Goal: Use online tool/utility

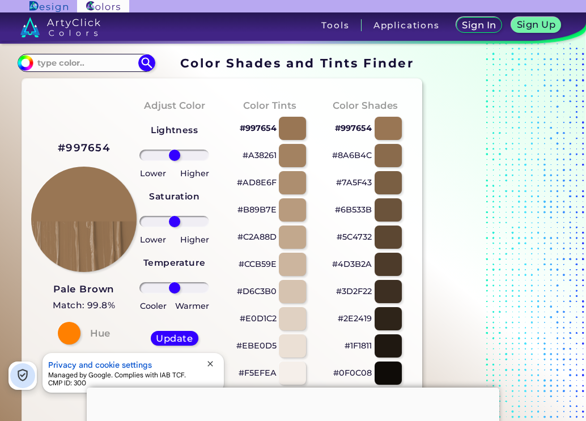
scroll to position [57, 0]
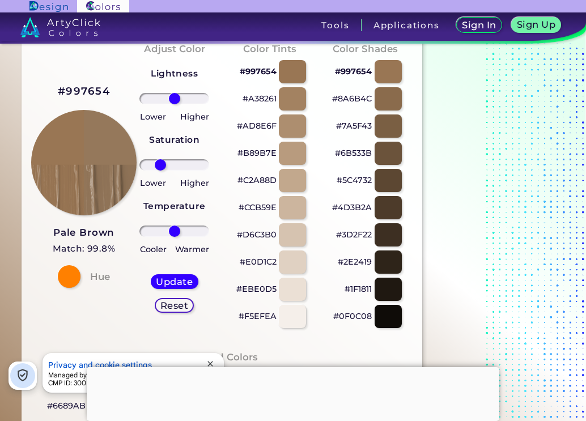
drag, startPoint x: 185, startPoint y: 168, endPoint x: 160, endPoint y: 186, distance: 30.5
type input "-48"
click at [160, 171] on input "range" at bounding box center [174, 164] width 70 height 11
drag, startPoint x: 178, startPoint y: 229, endPoint x: 167, endPoint y: 235, distance: 13.2
type input "-27"
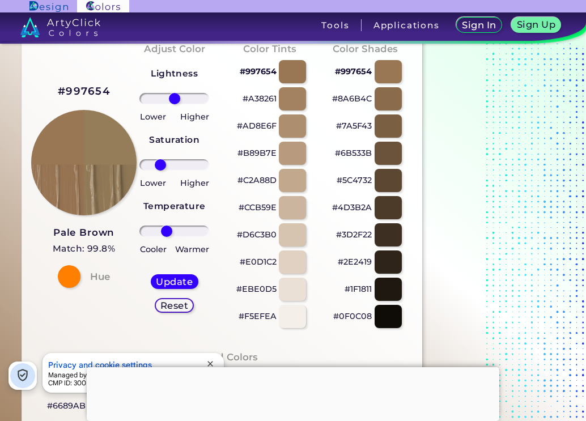
click at [167, 235] on input "range" at bounding box center [174, 231] width 70 height 11
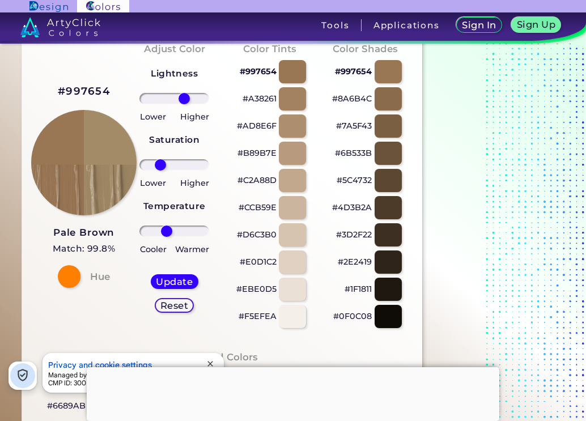
drag, startPoint x: 177, startPoint y: 100, endPoint x: 184, endPoint y: 114, distance: 16.0
click at [184, 104] on input "range" at bounding box center [174, 98] width 70 height 11
click at [125, 143] on img at bounding box center [84, 162] width 107 height 107
click at [125, 144] on img at bounding box center [84, 162] width 107 height 107
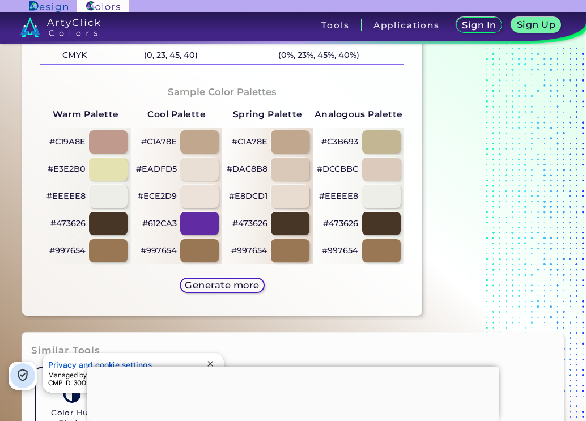
scroll to position [623, 0]
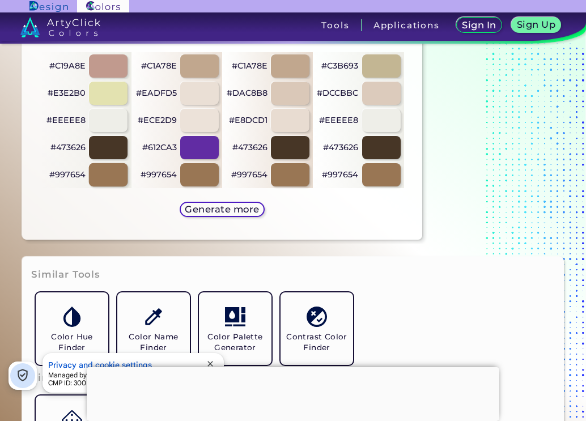
click at [113, 175] on div at bounding box center [108, 174] width 39 height 23
type input "0"
click at [113, 175] on div at bounding box center [108, 174] width 39 height 23
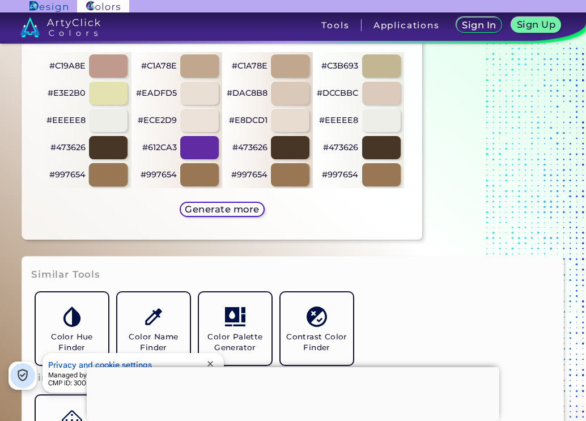
click at [114, 175] on div at bounding box center [108, 174] width 39 height 23
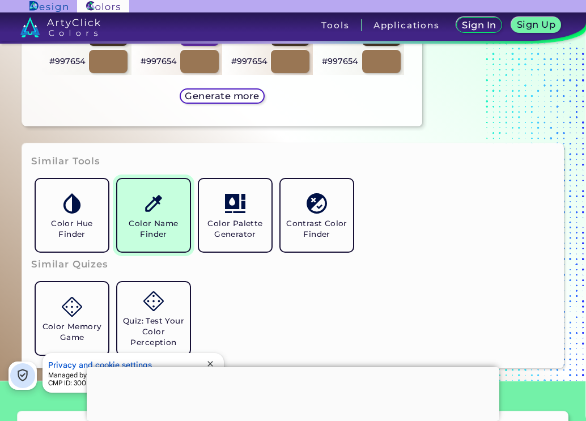
scroll to position [793, 0]
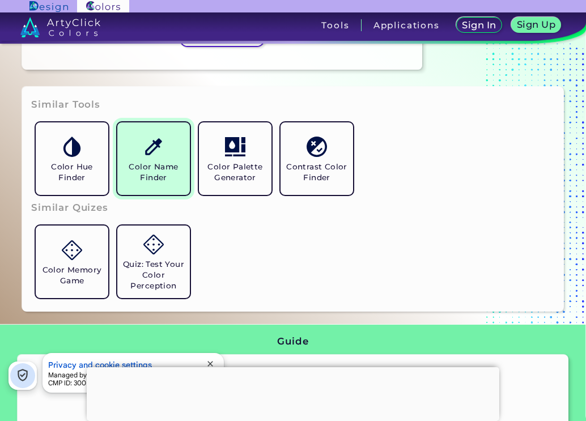
click at [163, 175] on h5 "Color Name Finder" at bounding box center [153, 172] width 63 height 22
